Goal: Information Seeking & Learning: Learn about a topic

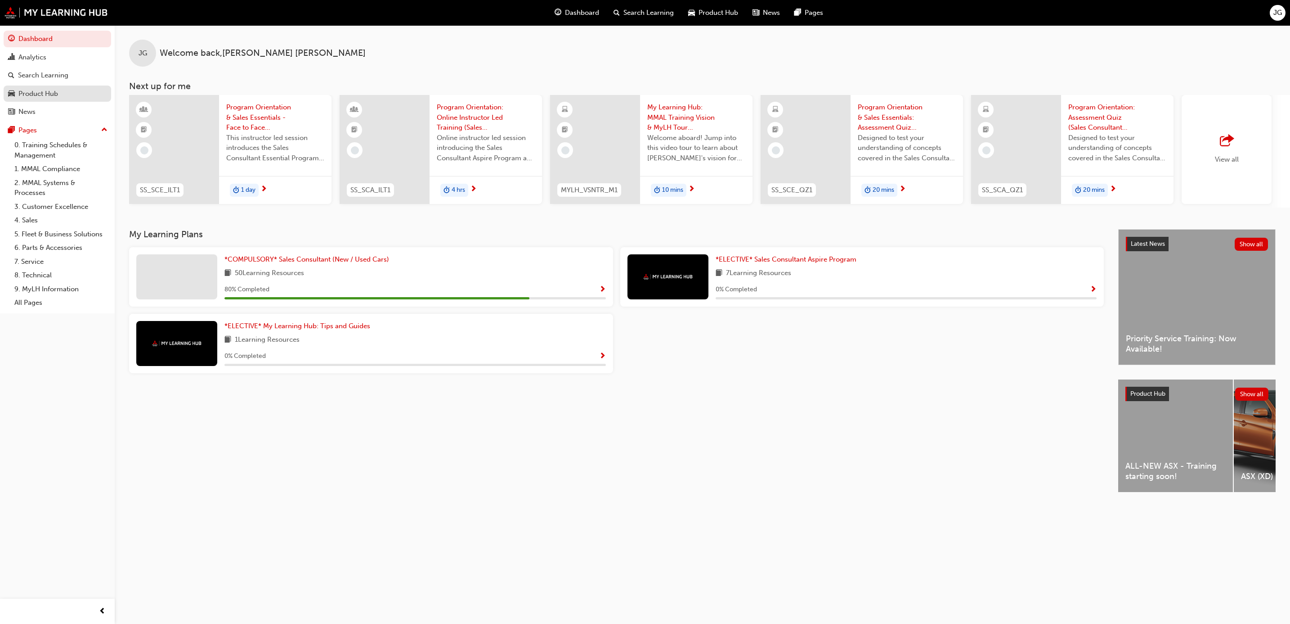
click at [22, 91] on div "Product Hub" at bounding box center [38, 94] width 40 height 10
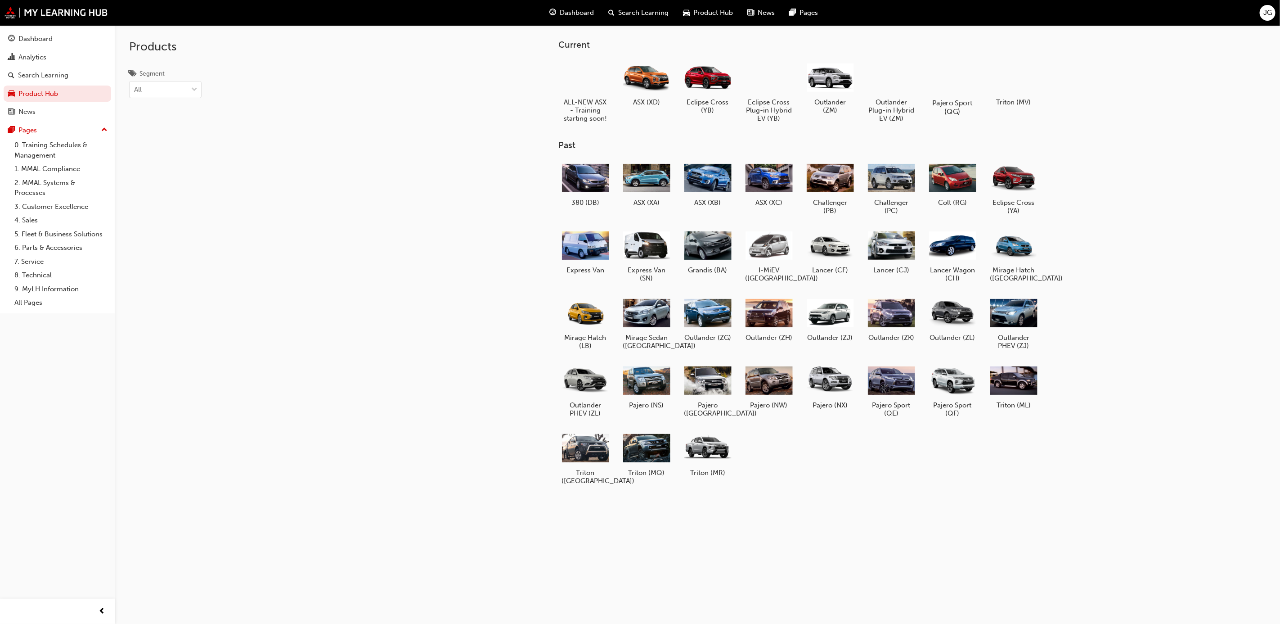
click at [946, 77] on div at bounding box center [952, 77] width 50 height 36
click at [652, 79] on div at bounding box center [646, 77] width 50 height 36
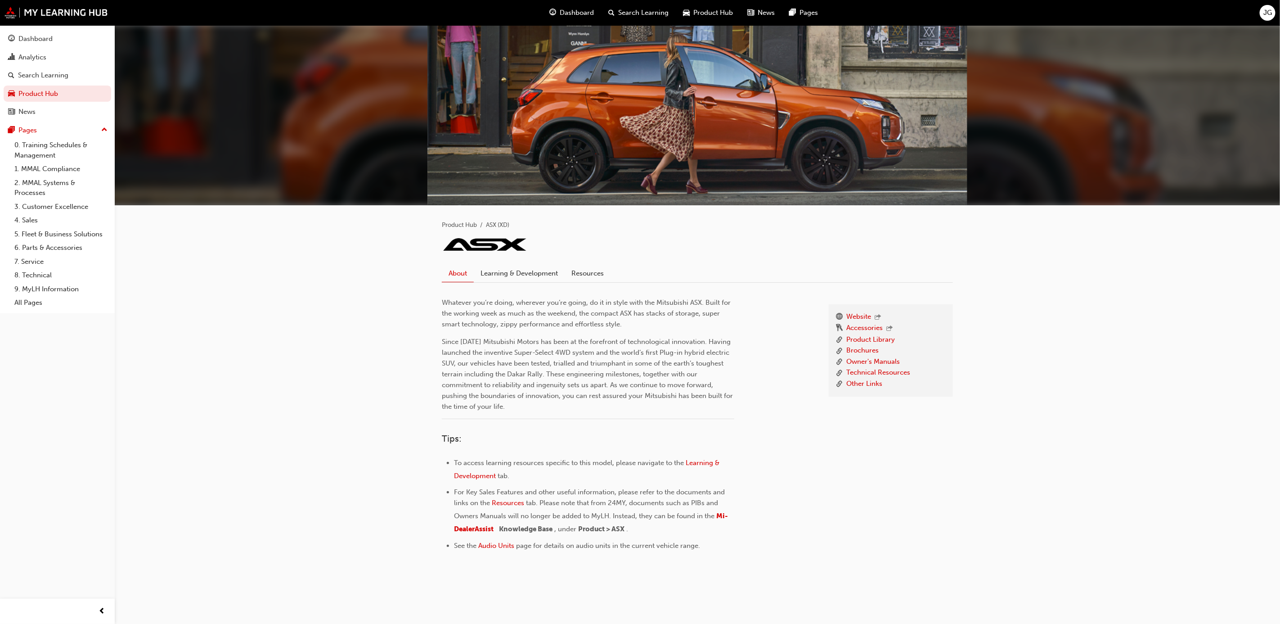
scroll to position [0, 0]
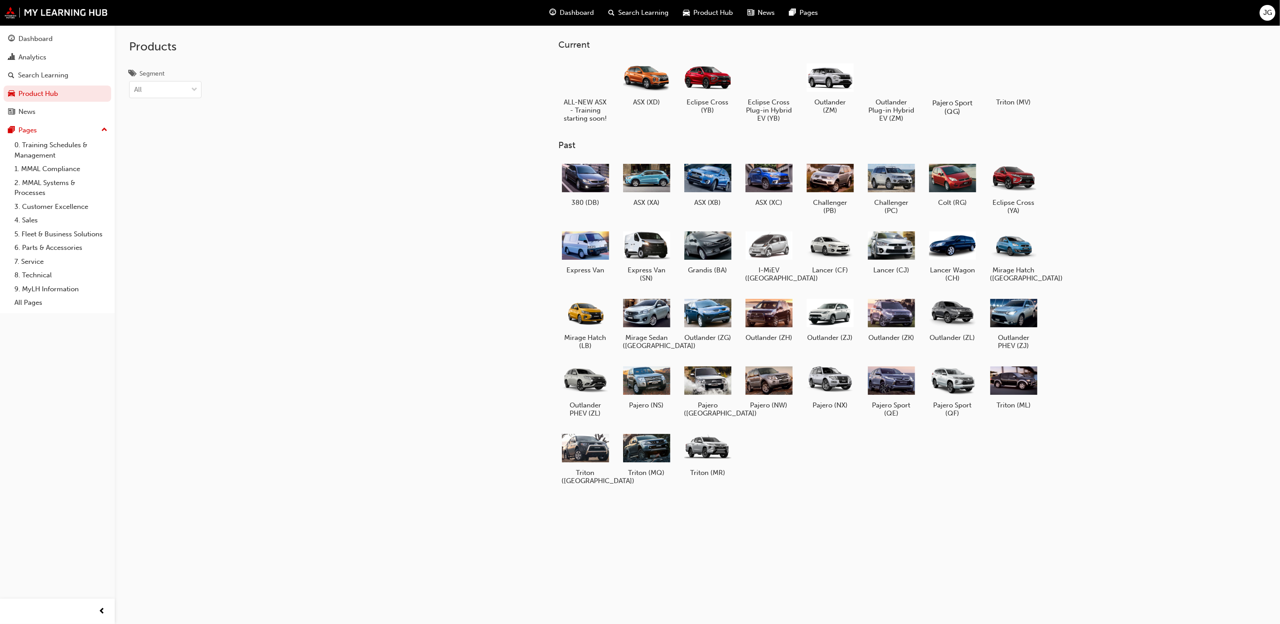
click at [964, 89] on div at bounding box center [952, 77] width 50 height 36
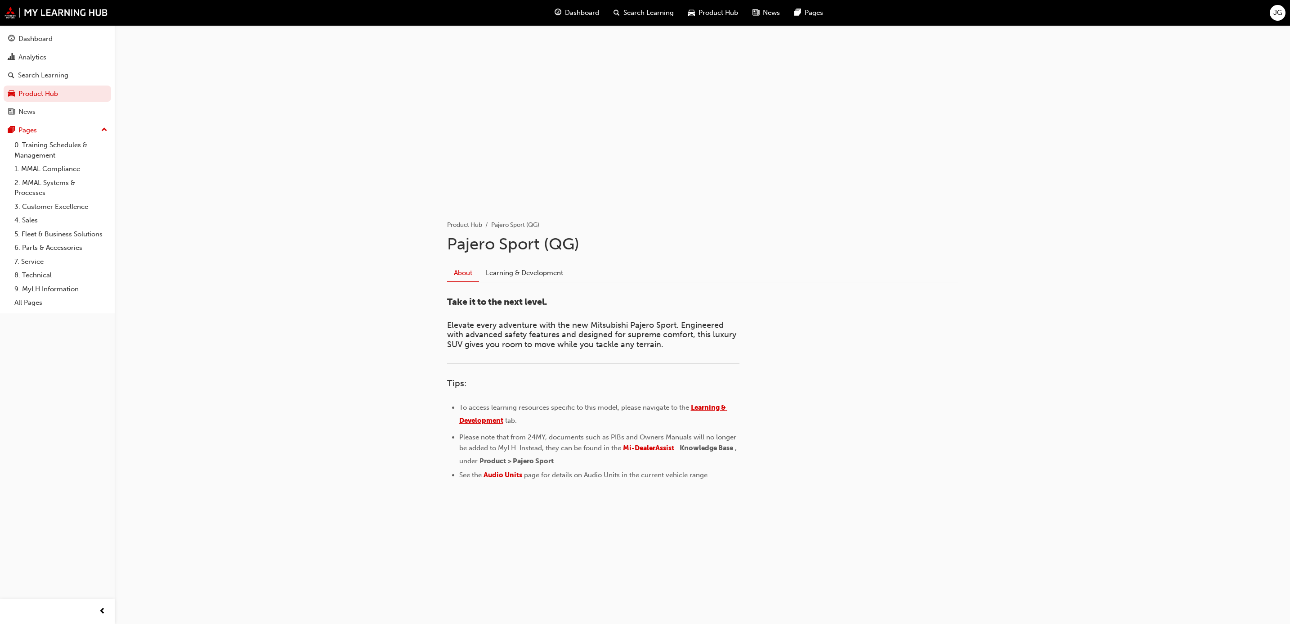
click at [713, 406] on span "Learning & Development" at bounding box center [593, 413] width 268 height 21
